Goal: Communication & Community: Answer question/provide support

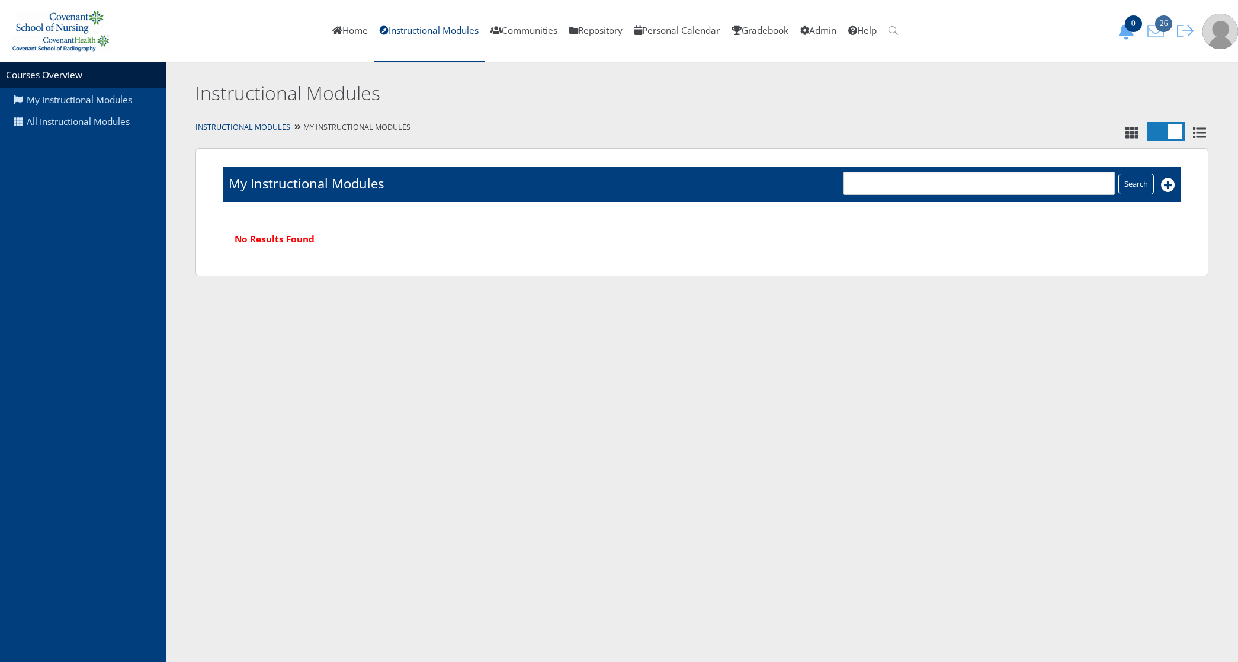
click at [1163, 34] on icon "26" at bounding box center [1155, 31] width 25 height 17
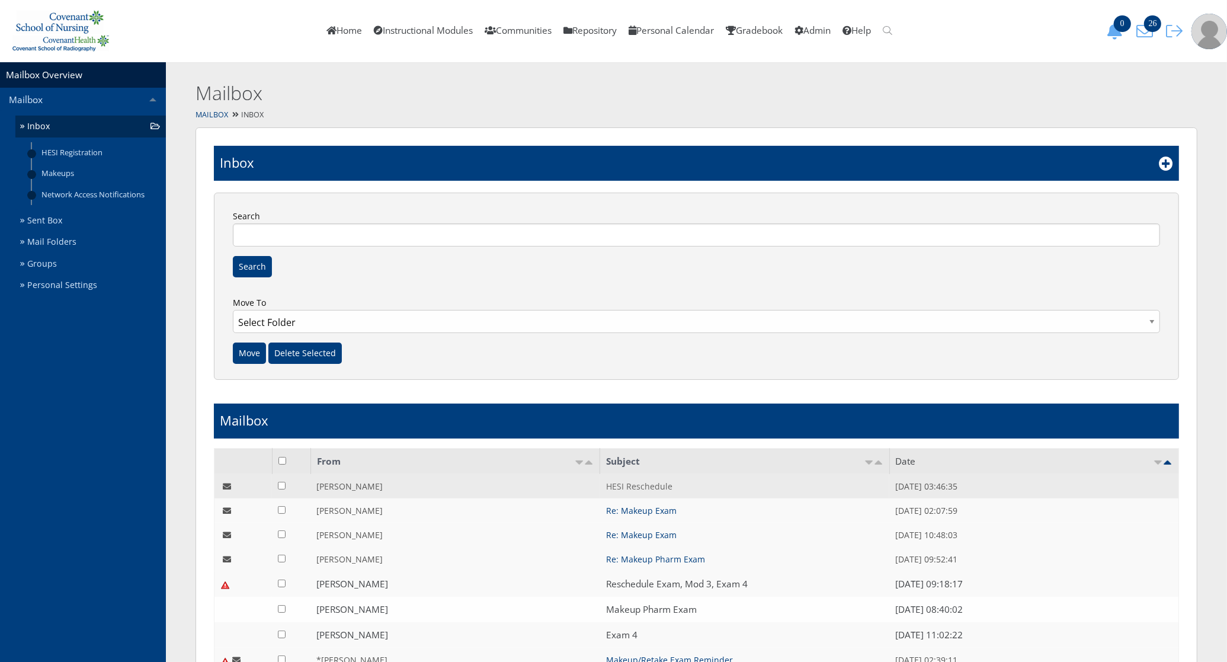
click at [659, 484] on link "HESI Reschedule" at bounding box center [639, 486] width 66 height 11
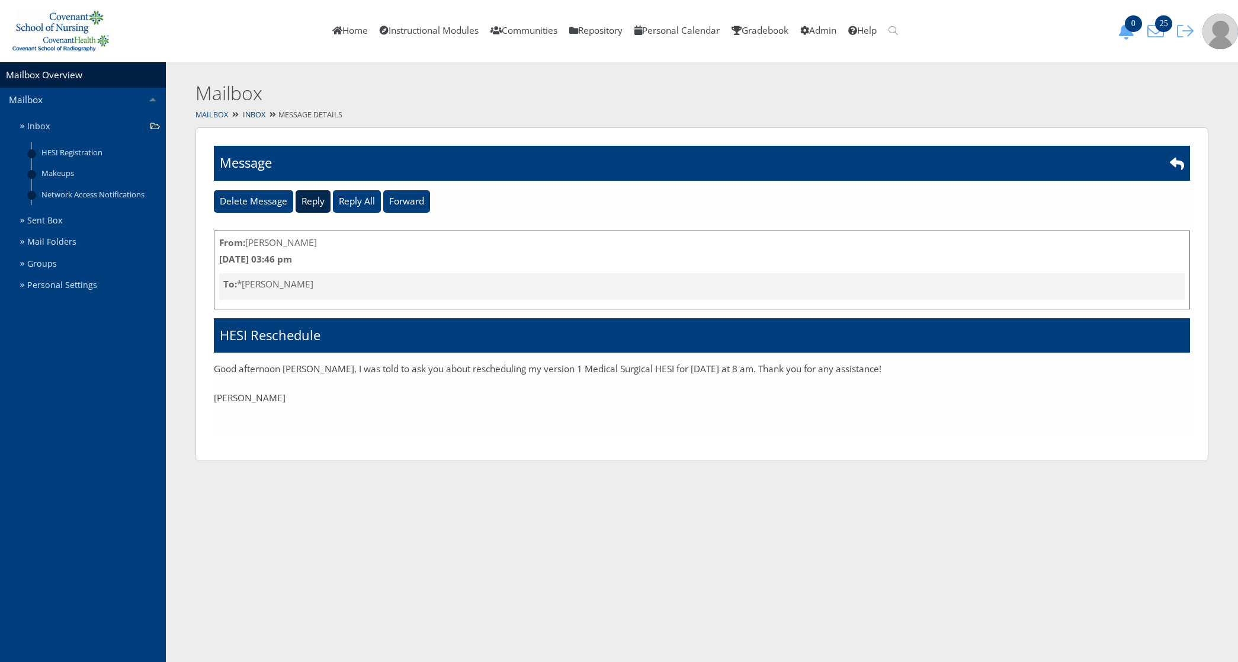
click at [321, 204] on input "Reply" at bounding box center [313, 201] width 35 height 23
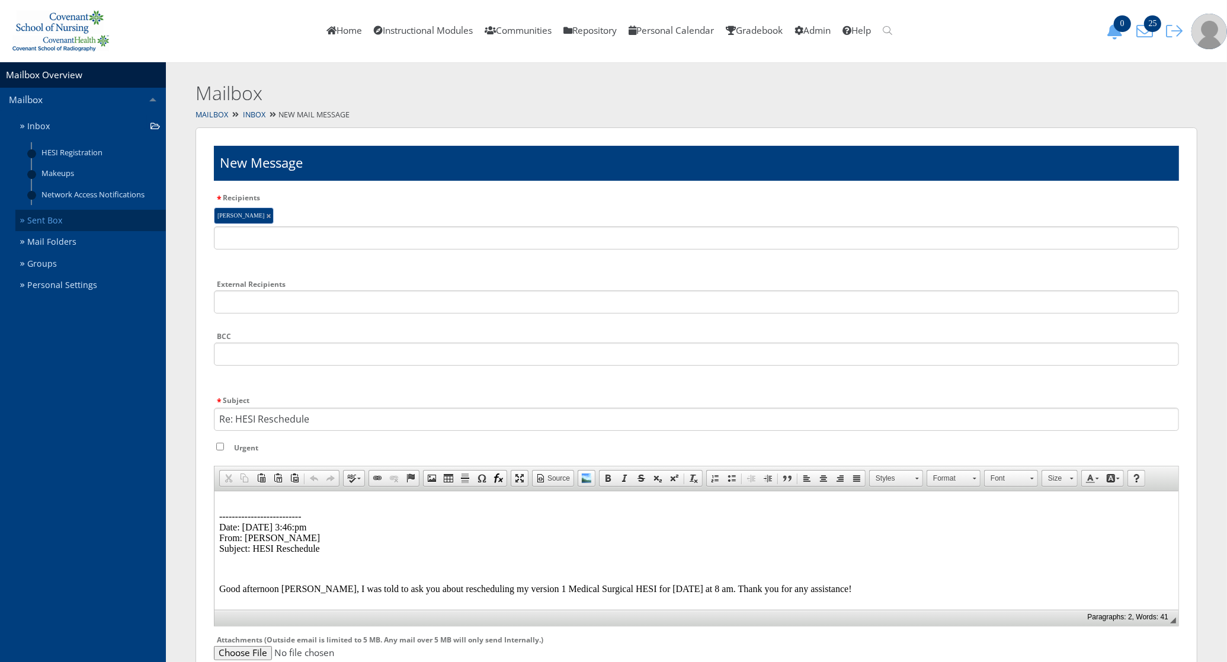
click at [76, 224] on link "Sent Box" at bounding box center [90, 221] width 150 height 22
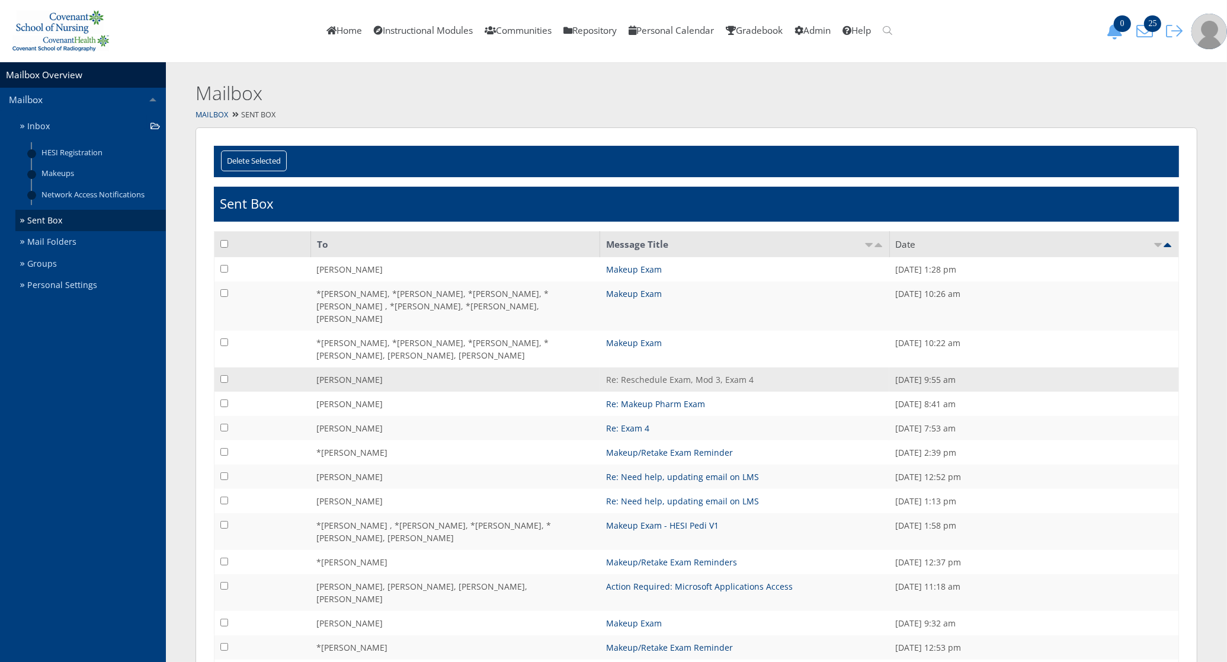
click at [643, 374] on link "Re: Reschedule Exam, Mod 3, Exam 4" at bounding box center [680, 379] width 148 height 11
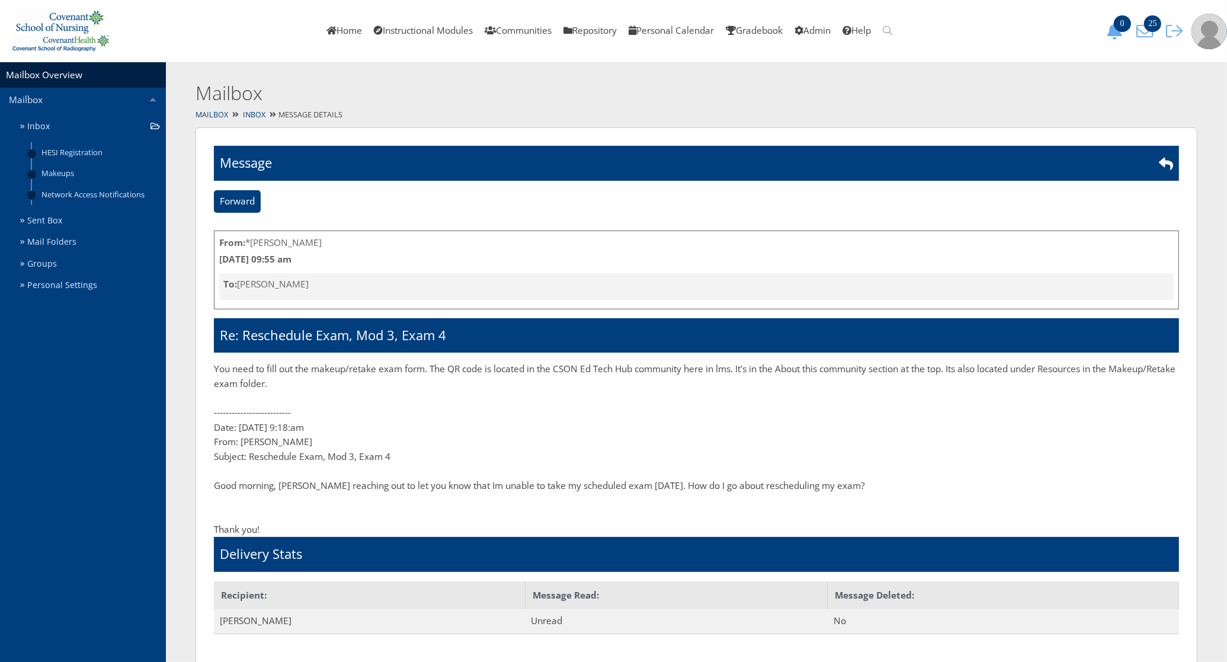
click at [214, 368] on p "You need to fill out the makeup/retake exam form. The QR code is located in the…" at bounding box center [696, 376] width 965 height 29
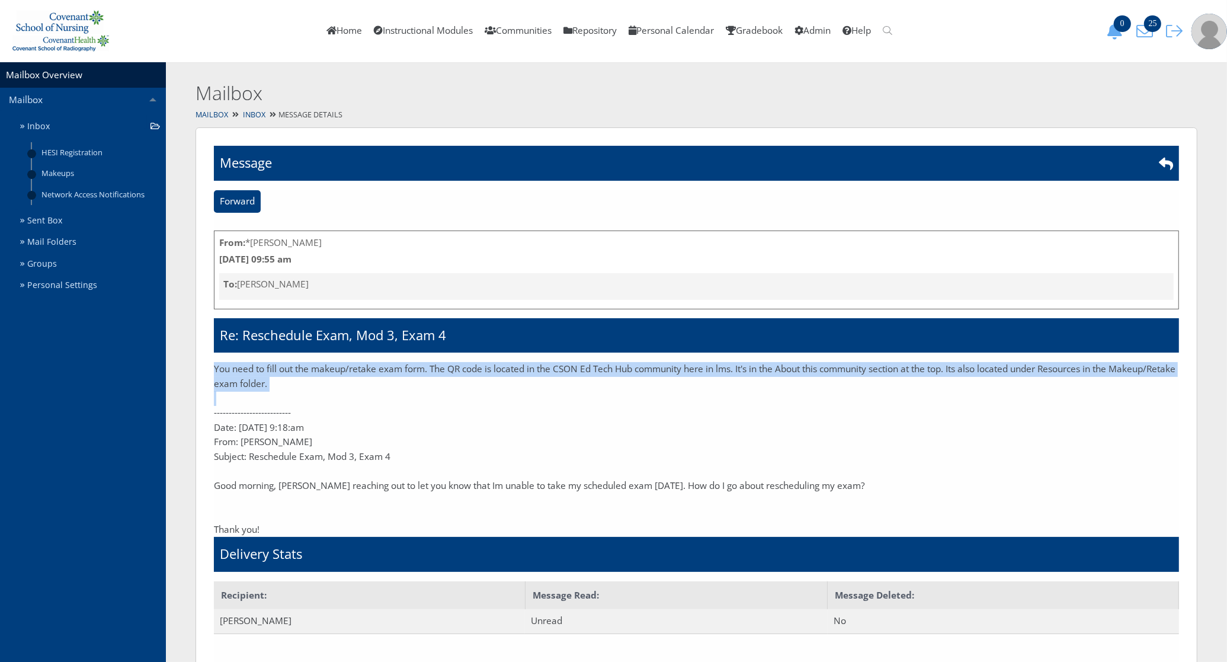
drag, startPoint x: 214, startPoint y: 368, endPoint x: 339, endPoint y: 399, distance: 128.8
click at [339, 399] on div "You need to fill out the makeup/retake exam form. The QR code is located in the…" at bounding box center [696, 449] width 965 height 175
copy p "You need to fill out the makeup/retake exam form. The QR code is located in the…"
click at [72, 121] on link "Inbox" at bounding box center [90, 127] width 150 height 22
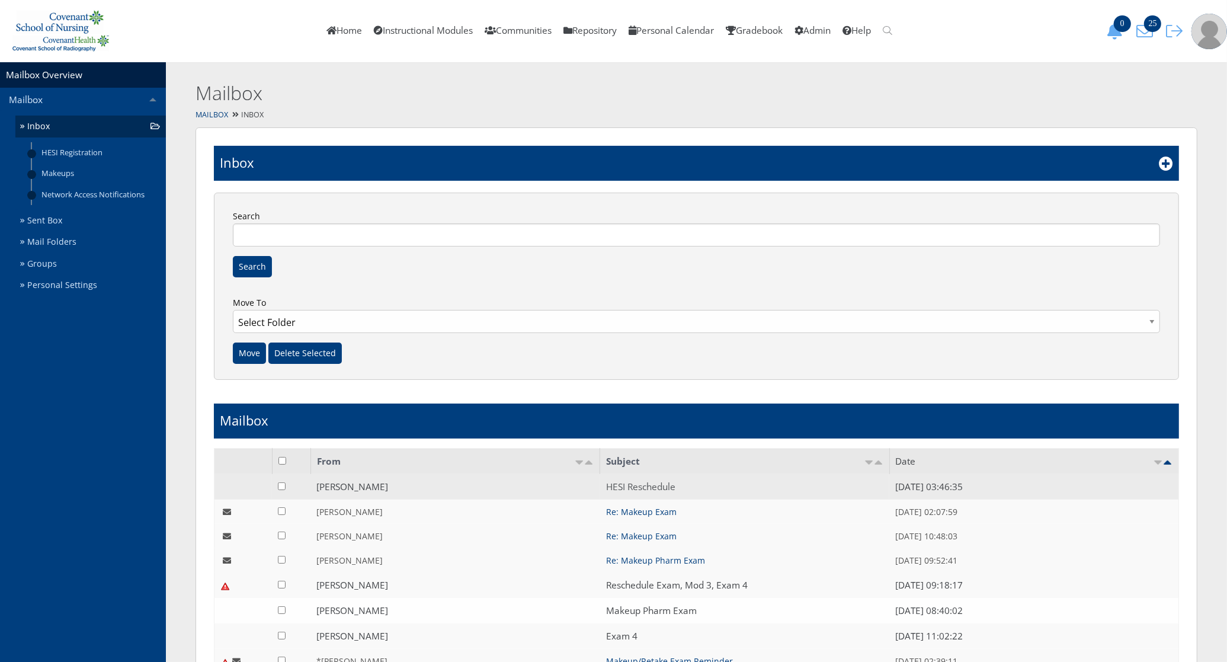
click at [645, 486] on link "HESI Reschedule" at bounding box center [640, 487] width 69 height 12
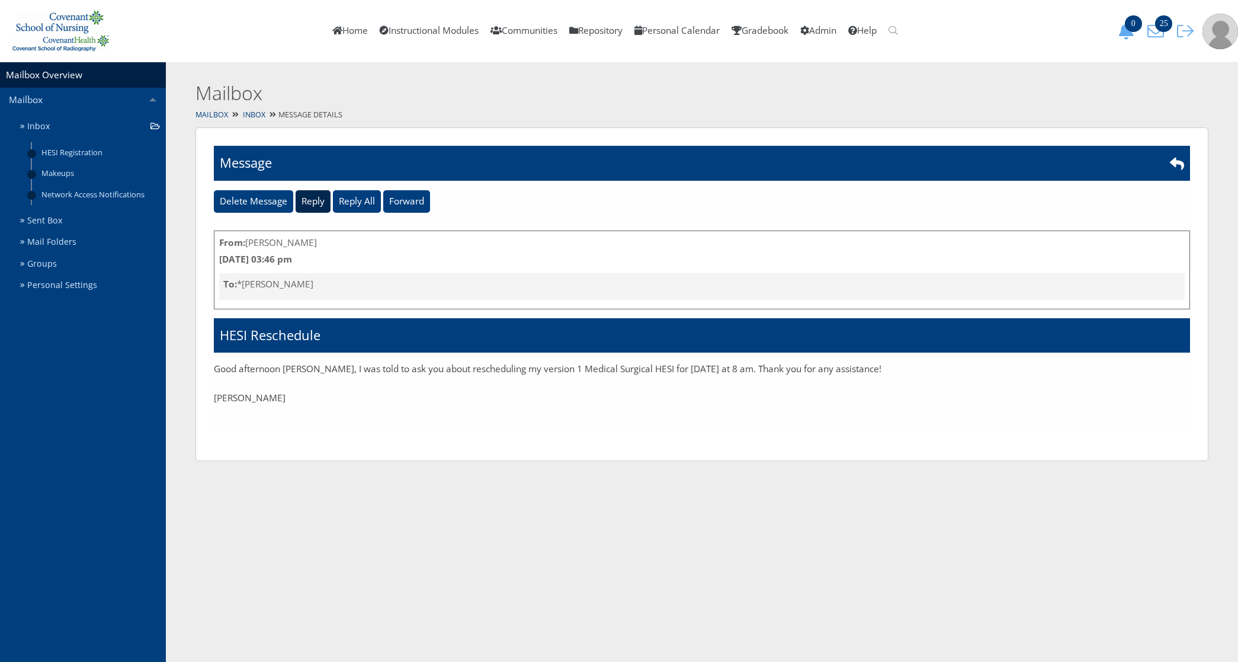
click at [313, 202] on input "Reply" at bounding box center [313, 201] width 35 height 23
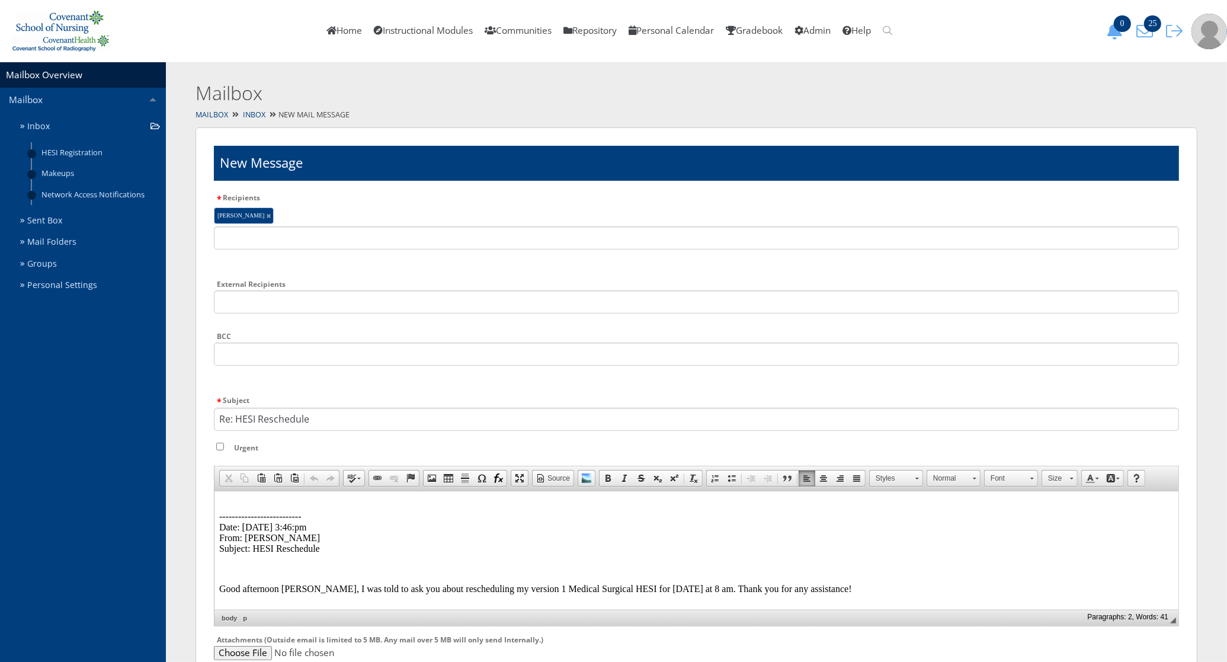
click at [242, 502] on p "-------------------------- Date: 09/29/2025 3:46:pm From: Hanna Garrison Subjec…" at bounding box center [696, 526] width 954 height 53
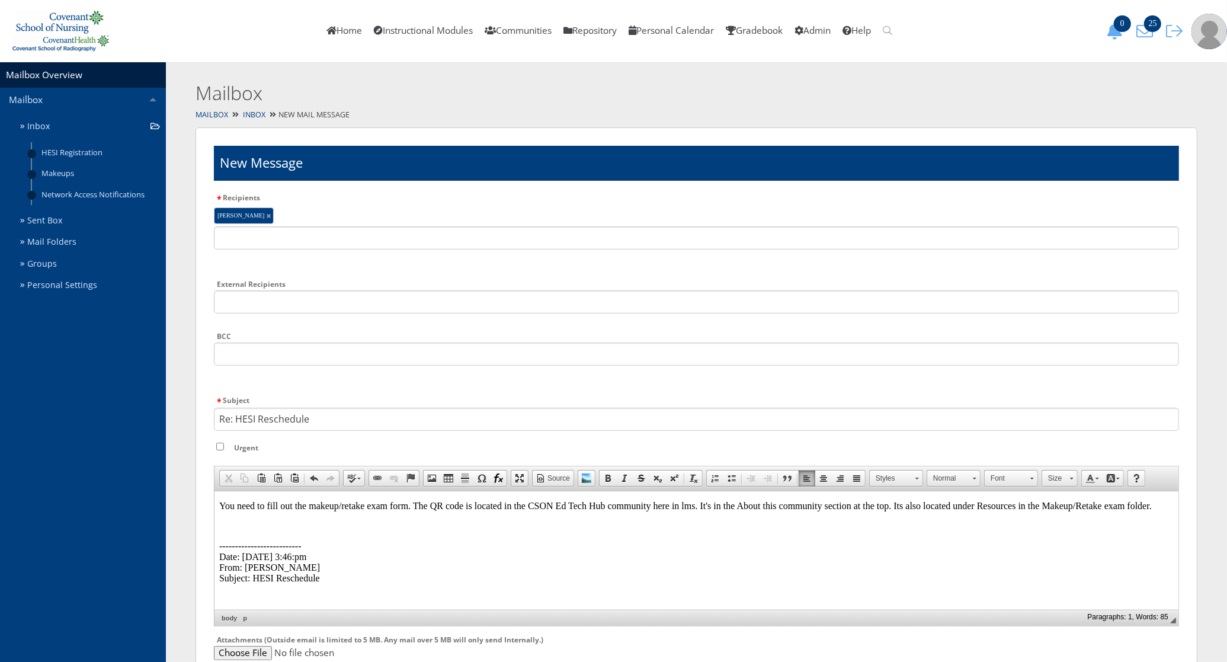
click at [648, 520] on p at bounding box center [696, 525] width 954 height 11
click at [1151, 505] on p "You need to fill out the makeup/retake exam form. The QR code is located in the…" at bounding box center [696, 505] width 954 height 11
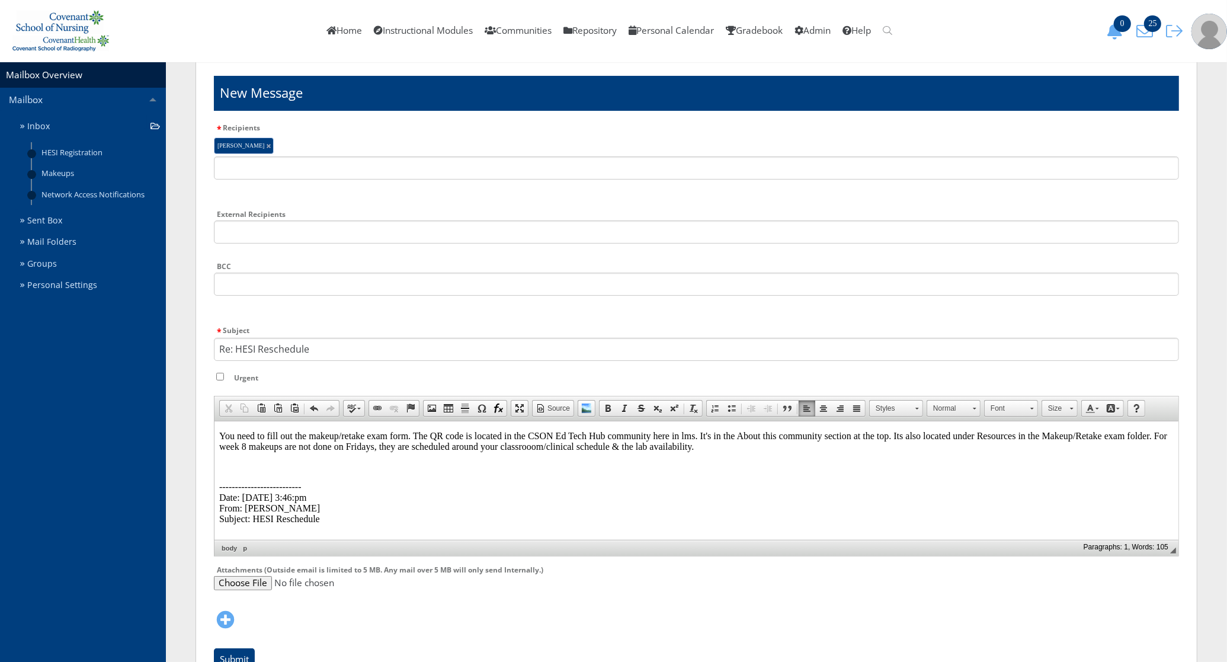
scroll to position [140, 0]
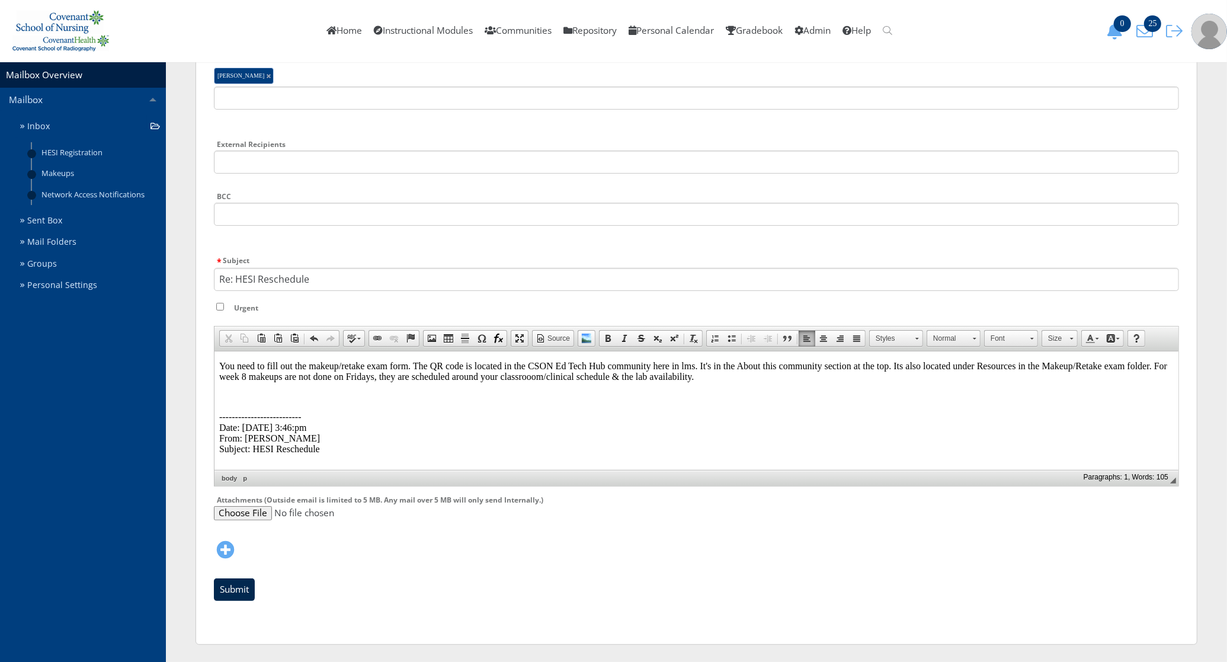
click at [220, 591] on input "Submit" at bounding box center [234, 589] width 41 height 23
